Goal: Information Seeking & Learning: Find specific fact

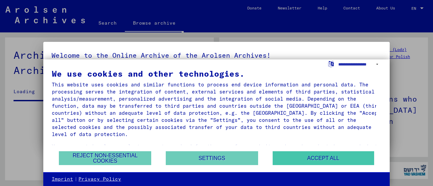
scroll to position [968, 0]
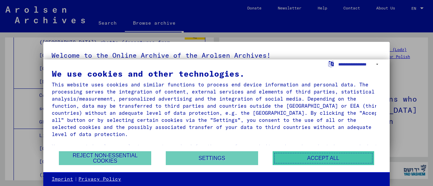
click at [323, 158] on button "Accept all" at bounding box center [324, 159] width 102 height 14
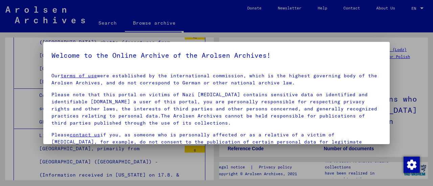
scroll to position [52, 0]
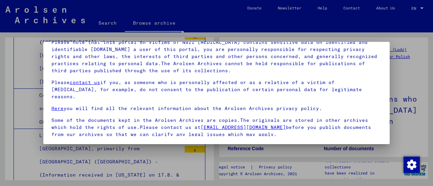
click at [433, 69] on div at bounding box center [216, 93] width 433 height 186
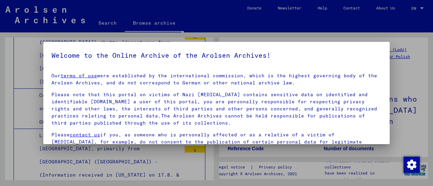
click at [433, 58] on div at bounding box center [216, 93] width 433 height 186
drag, startPoint x: 425, startPoint y: 50, endPoint x: 429, endPoint y: 68, distance: 17.7
click at [429, 68] on div at bounding box center [216, 93] width 433 height 186
click at [383, 56] on mat-dialog-container "Welcome to the Online Archive of the Arolsen Archives! Our terms of use were es…" at bounding box center [216, 93] width 347 height 103
click at [401, 35] on div at bounding box center [216, 93] width 433 height 186
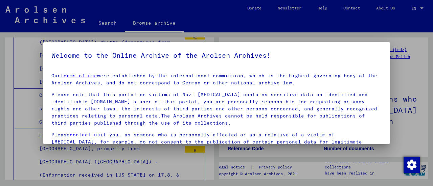
click at [0, 78] on div at bounding box center [216, 93] width 433 height 186
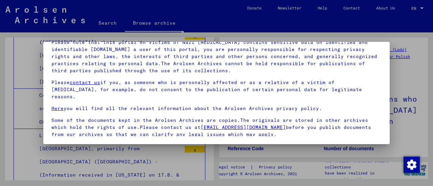
click at [371, 135] on mat-dialog-content "Our terms of use were established by the international commission, which is the…" at bounding box center [216, 75] width 347 height 121
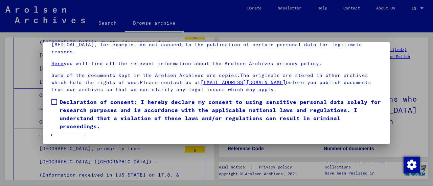
scroll to position [48, 0]
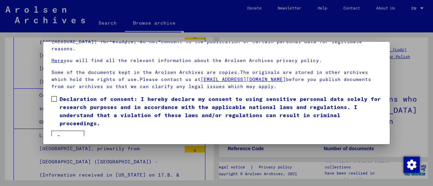
click at [51, 92] on mat-dialog-content "Our terms of use were established by the international commission, which is the…" at bounding box center [216, 75] width 347 height 121
click at [53, 87] on mat-dialog-content "Our terms of use were established by the international commission, which is the…" at bounding box center [216, 75] width 347 height 121
click at [54, 96] on span at bounding box center [53, 98] width 5 height 5
click at [71, 135] on button "I agree" at bounding box center [67, 137] width 33 height 13
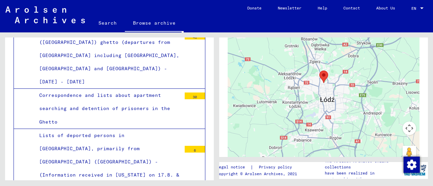
scroll to position [0, 0]
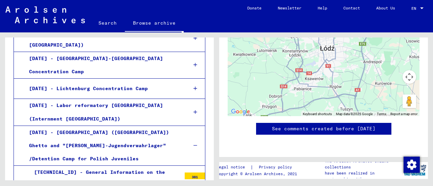
scroll to position [784, 0]
click at [151, 24] on link "Browse archive" at bounding box center [154, 24] width 59 height 18
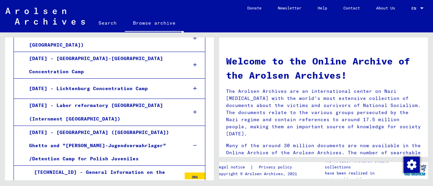
click at [109, 23] on link "Search" at bounding box center [107, 23] width 35 height 16
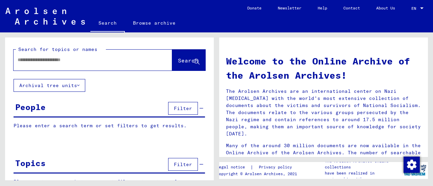
click at [109, 23] on link "Search" at bounding box center [107, 24] width 35 height 18
click at [97, 61] on input "text" at bounding box center [85, 60] width 134 height 7
paste input "*******"
click at [97, 61] on input "*******" at bounding box center [85, 60] width 134 height 7
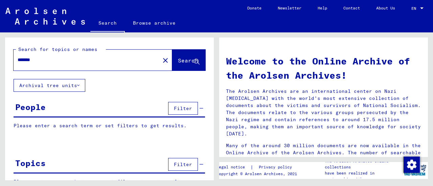
type input "*******"
click at [172, 65] on button "Search" at bounding box center [188, 60] width 33 height 21
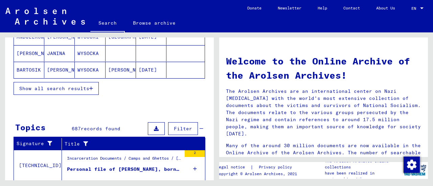
scroll to position [144, 0]
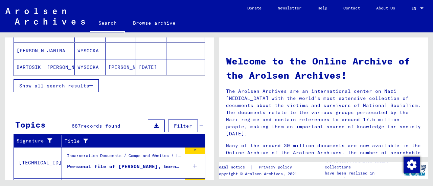
click at [72, 83] on span "Show all search results" at bounding box center [54, 86] width 70 height 6
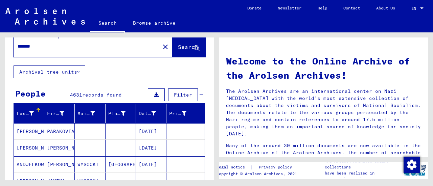
scroll to position [0, 0]
